Goal: Task Accomplishment & Management: Use online tool/utility

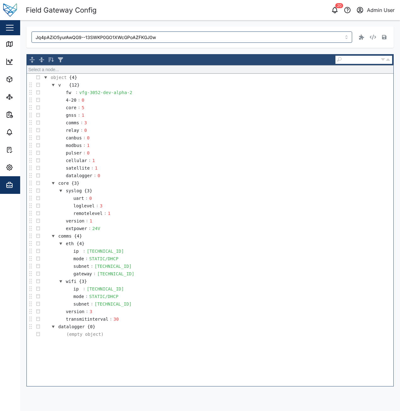
click at [118, 10] on div "Field Gateway Config" at bounding box center [118, 10] width 184 height 11
click at [8, 171] on icon "button" at bounding box center [10, 168] width 8 height 8
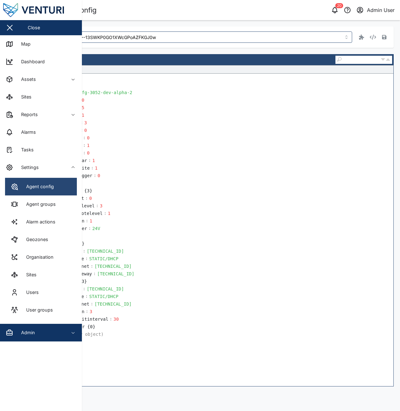
click at [57, 188] on link "Agent config" at bounding box center [41, 187] width 72 height 18
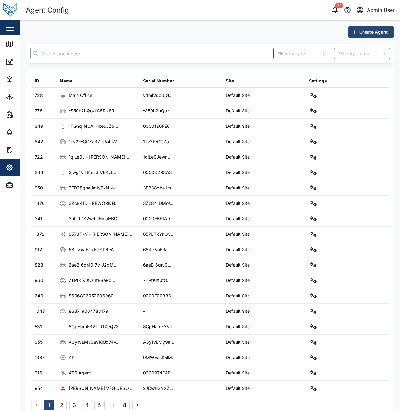
click at [113, 52] on input "text" at bounding box center [149, 53] width 238 height 11
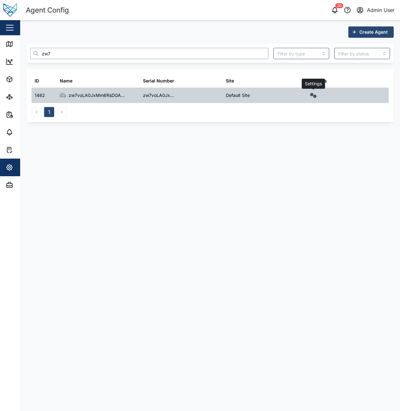
type input "zw7"
click at [315, 94] on icon "button" at bounding box center [313, 95] width 6 height 5
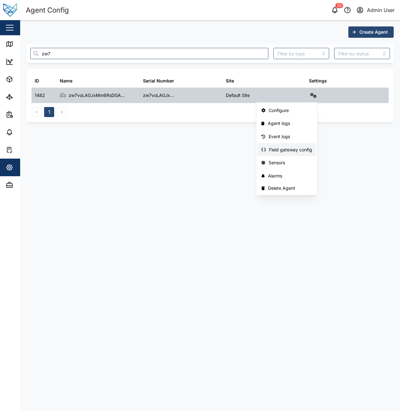
click at [285, 151] on div "Field gateway config" at bounding box center [290, 149] width 43 height 7
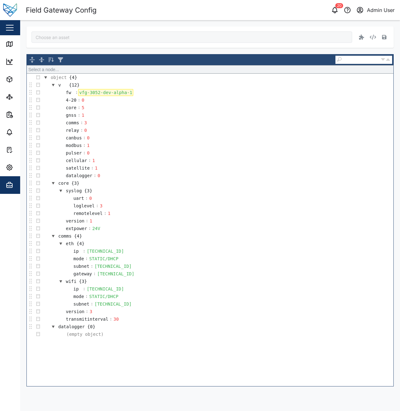
type input "zw7voLA0JxMm6RsDGA_-PC4kNN6jRY64lQmRtedQ708"
click at [128, 93] on div "vfg-3052-dev-alpha-1" at bounding box center [105, 92] width 55 height 7
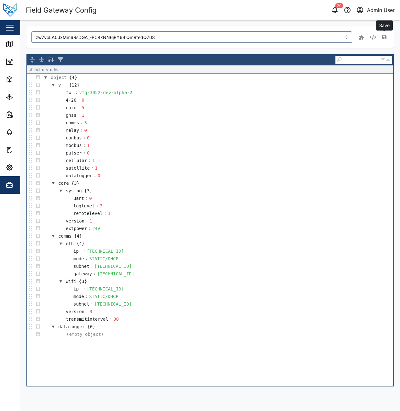
click at [381, 36] on button "button" at bounding box center [383, 37] width 9 height 9
click at [362, 290] on td "ip : [TECHNICAL_ID]" at bounding box center [217, 289] width 351 height 8
